Goal: Complete application form

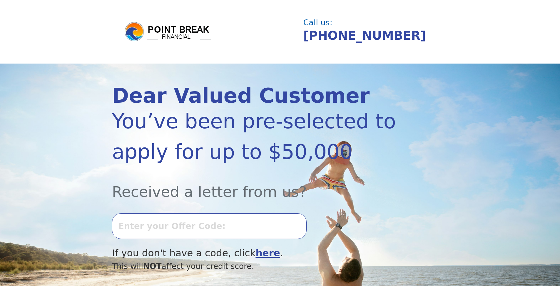
click at [171, 234] on input "text" at bounding box center [209, 225] width 195 height 25
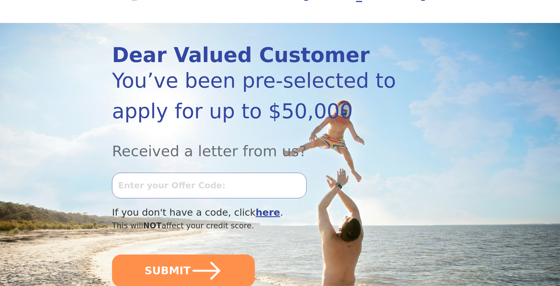
scroll to position [39, 0]
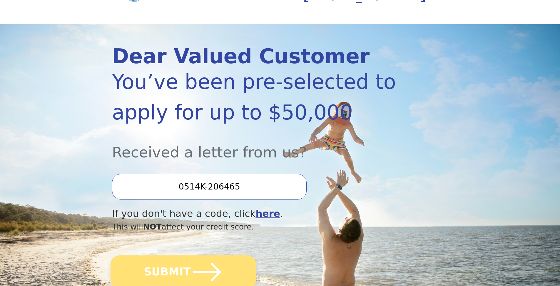
type input "0514K-206465"
click at [174, 273] on button "SUBMIT" at bounding box center [184, 271] width 146 height 33
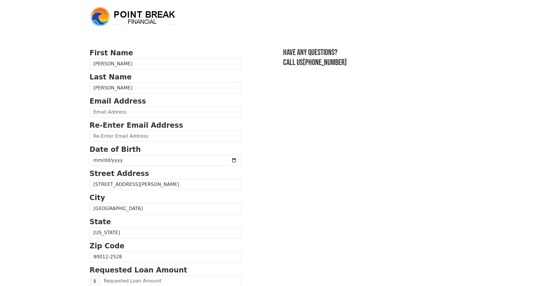
scroll to position [1, 0]
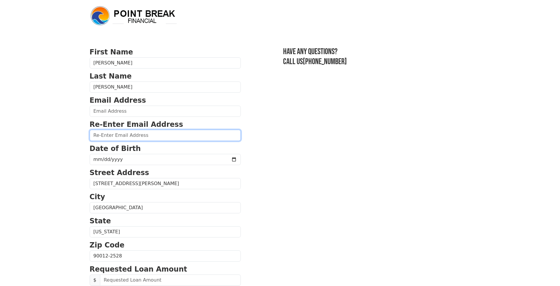
click at [127, 133] on input "email" at bounding box center [165, 135] width 151 height 11
type input "kbendle585@gmail.com"
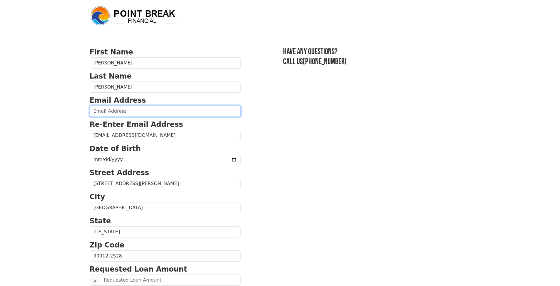
type input "kbendle585@gmail.com"
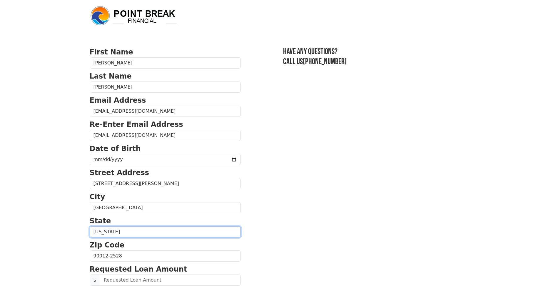
type input "90012"
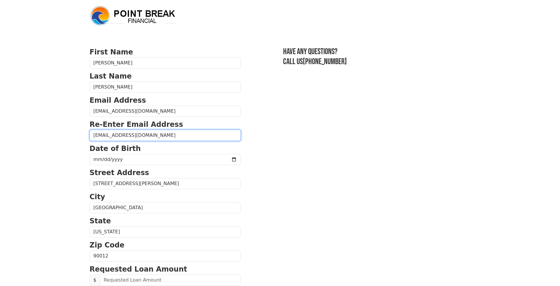
type input "(207) 408-4929"
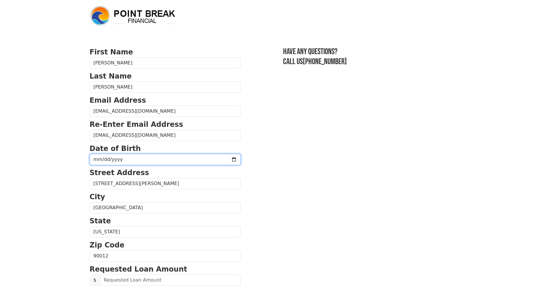
click at [126, 160] on input "date" at bounding box center [165, 159] width 151 height 11
click at [221, 159] on input "date" at bounding box center [165, 159] width 151 height 11
type input "1985-12-25"
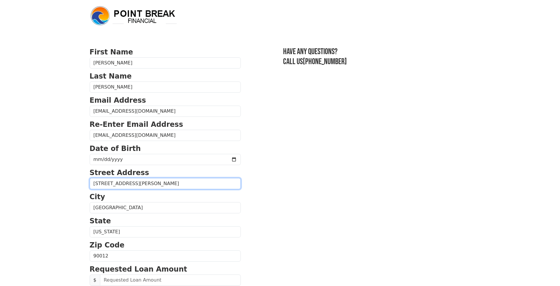
drag, startPoint x: 157, startPoint y: 184, endPoint x: 83, endPoint y: 182, distance: 74.1
click at [83, 182] on body "First Name Kyle Last Name Bendle Email Address kbendle585@gmail.com Re-Enter Em…" at bounding box center [280, 142] width 560 height 286
type input "7162 Hawthorn Ave Apt 5"
click at [247, 198] on section "First Name Kyle Last Name Bendle Email Address kbendle585@gmail.com Re-Enter Em…" at bounding box center [280, 256] width 381 height 419
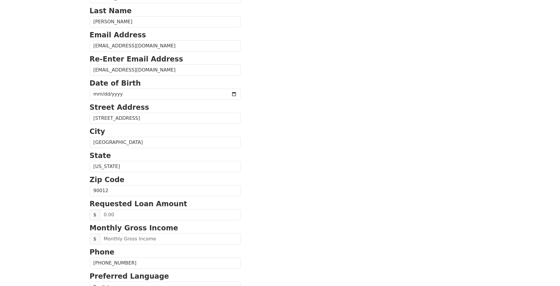
scroll to position [82, 0]
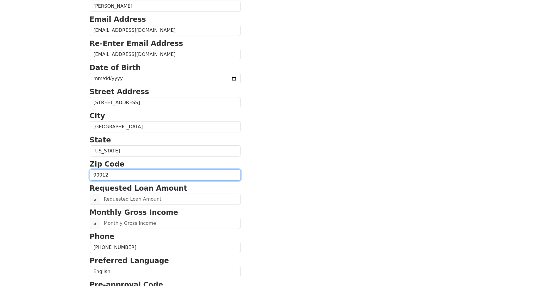
click at [119, 176] on input "90012" at bounding box center [165, 174] width 151 height 11
type input "90046"
click at [258, 175] on section "First Name Kyle Last Name Bendle Email Address kbendle585@gmail.com Re-Enter Em…" at bounding box center [280, 175] width 381 height 419
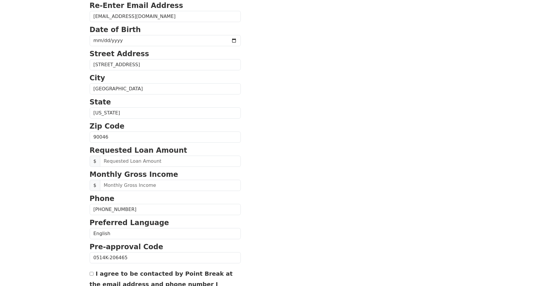
scroll to position [123, 0]
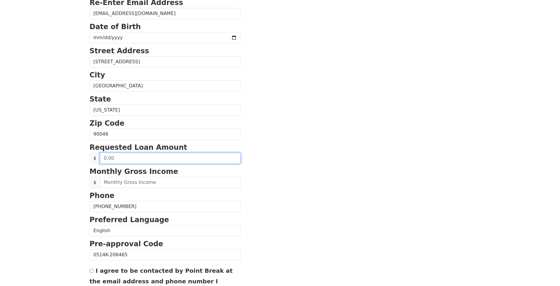
click at [126, 158] on input "text" at bounding box center [170, 158] width 141 height 11
drag, startPoint x: 125, startPoint y: 159, endPoint x: 95, endPoint y: 156, distance: 29.6
click at [95, 156] on div "$ 500.00" at bounding box center [165, 158] width 151 height 11
type input "2,000.00"
click at [272, 188] on section "First Name Kyle Last Name Bendle Email Address kbendle585@gmail.com Re-Enter Em…" at bounding box center [280, 134] width 381 height 419
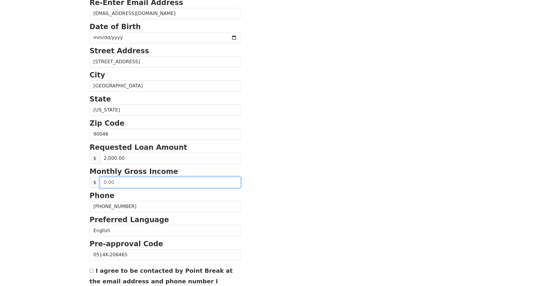
click at [129, 183] on input "text" at bounding box center [170, 182] width 141 height 11
type input "8,800.00"
click at [267, 200] on section "First Name Kyle Last Name Bendle Email Address kbendle585@gmail.com Re-Enter Em…" at bounding box center [280, 134] width 381 height 419
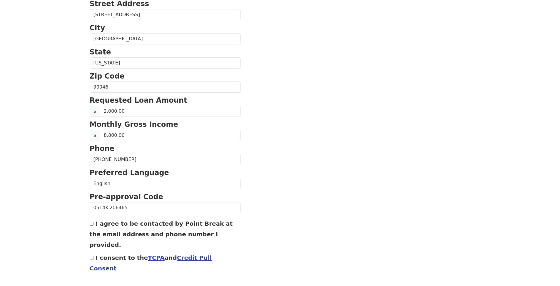
scroll to position [182, 0]
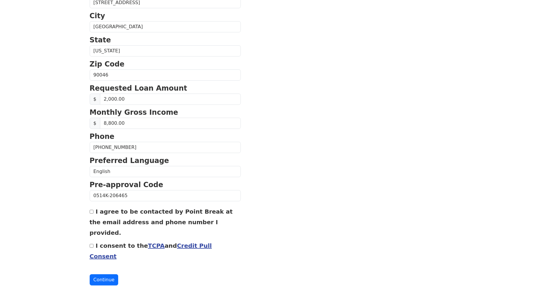
click at [92, 210] on input "I agree to be contacted by Point Break at the email address and phone number I …" at bounding box center [92, 212] width 4 height 4
checkbox input "true"
click at [92, 244] on input "I consent to the TCPA and Credit Pull Consent" at bounding box center [92, 246] width 4 height 4
checkbox input "true"
click at [108, 274] on button "Continue" at bounding box center [104, 279] width 29 height 11
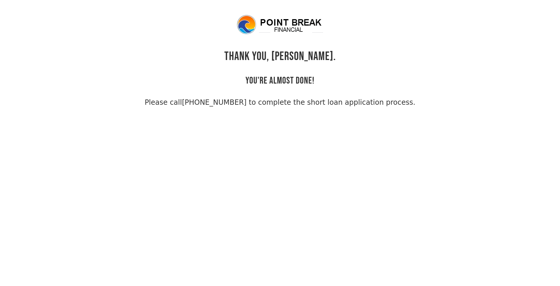
click at [234, 76] on div "THANK YOU, [PERSON_NAME]. YOU'RE ALMOST DONE! Please call [PHONE_NUMBER] to com…" at bounding box center [280, 61] width 381 height 94
